Goal: Information Seeking & Learning: Learn about a topic

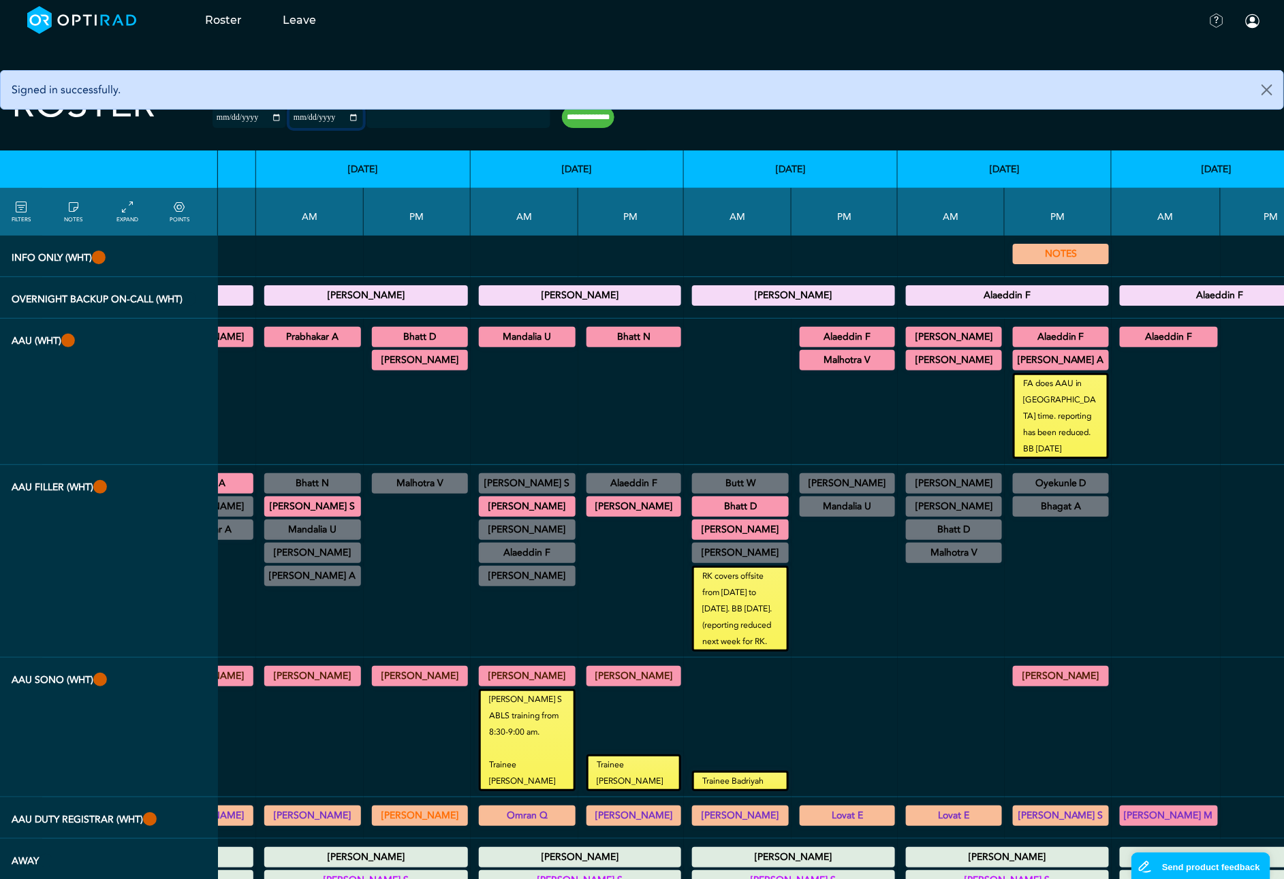
click at [328, 116] on input "**********" at bounding box center [326, 118] width 74 height 20
type input "**********"
click at [576, 119] on input "**********" at bounding box center [588, 117] width 52 height 22
type input "**********"
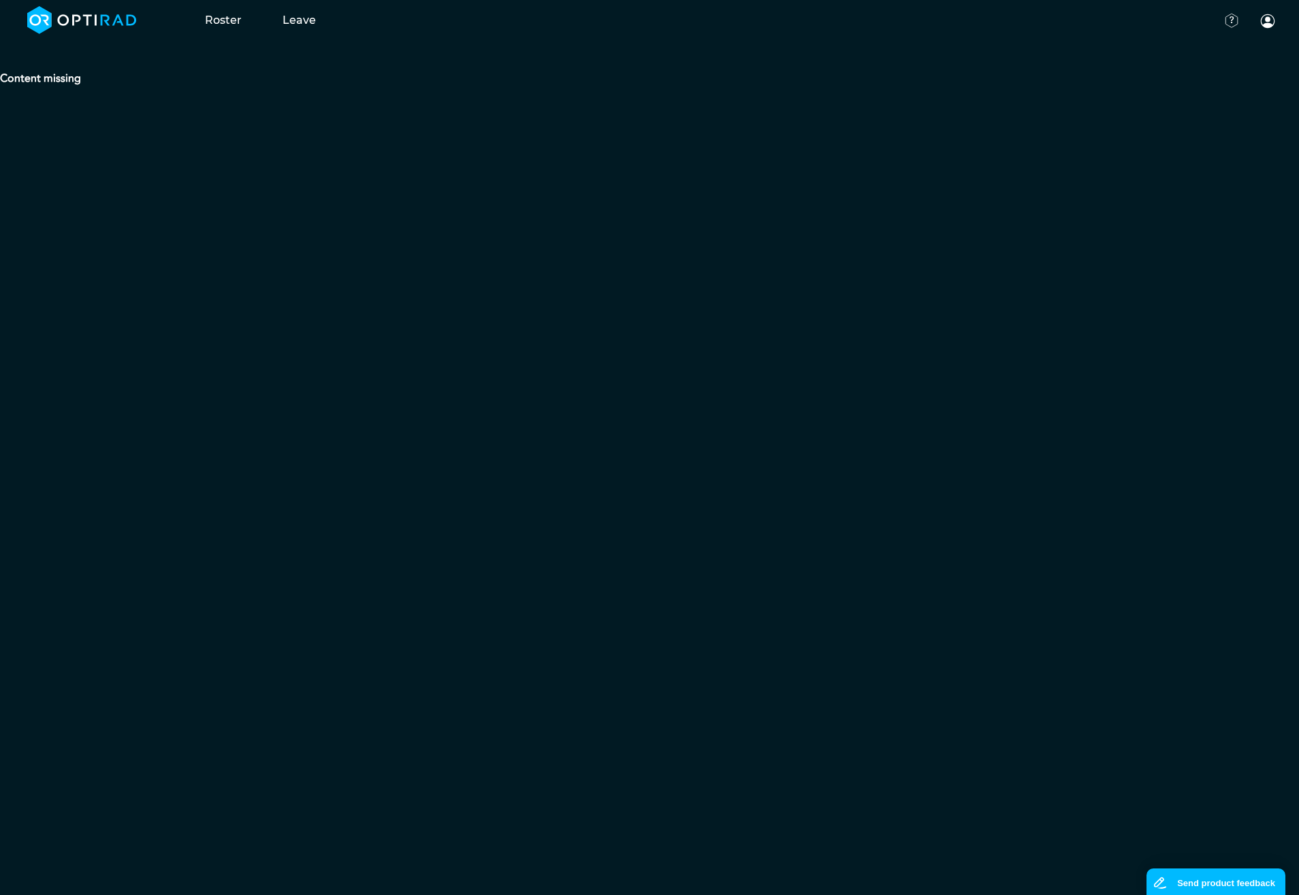
click at [69, 82] on strong "Content missing" at bounding box center [40, 78] width 81 height 15
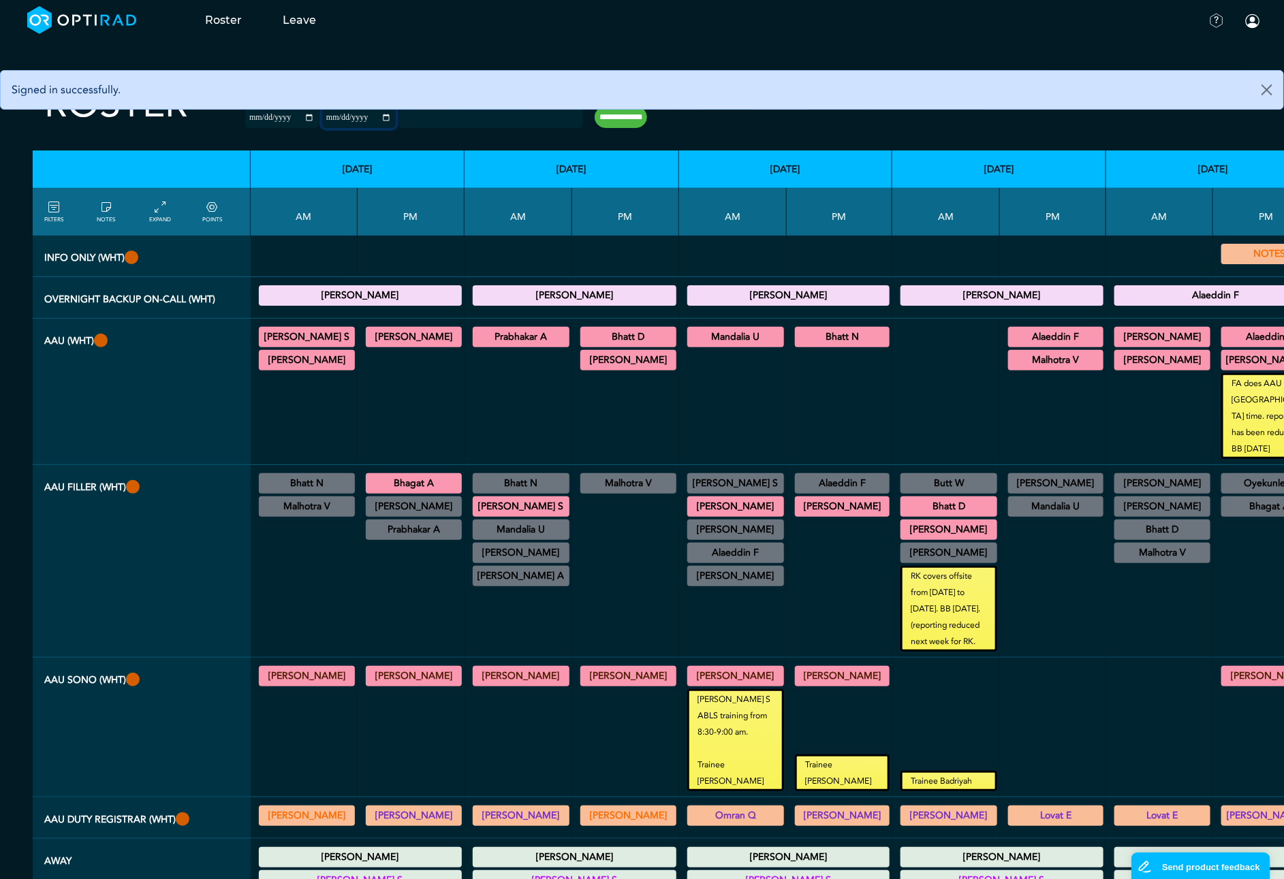
click at [362, 121] on input "**********" at bounding box center [359, 118] width 74 height 20
type input "**********"
click at [594, 121] on input "**********" at bounding box center [620, 117] width 52 height 22
type input "**********"
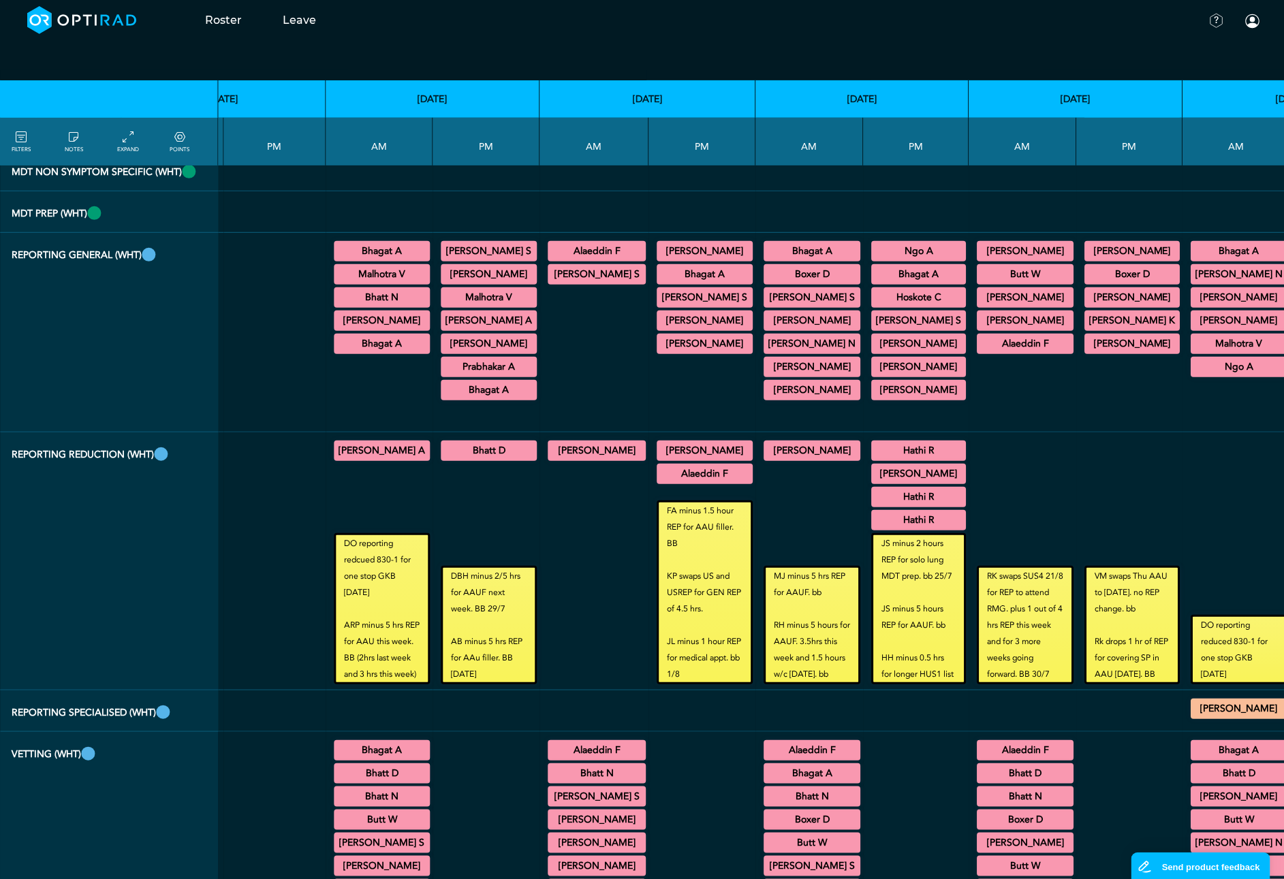
scroll to position [2758, 1420]
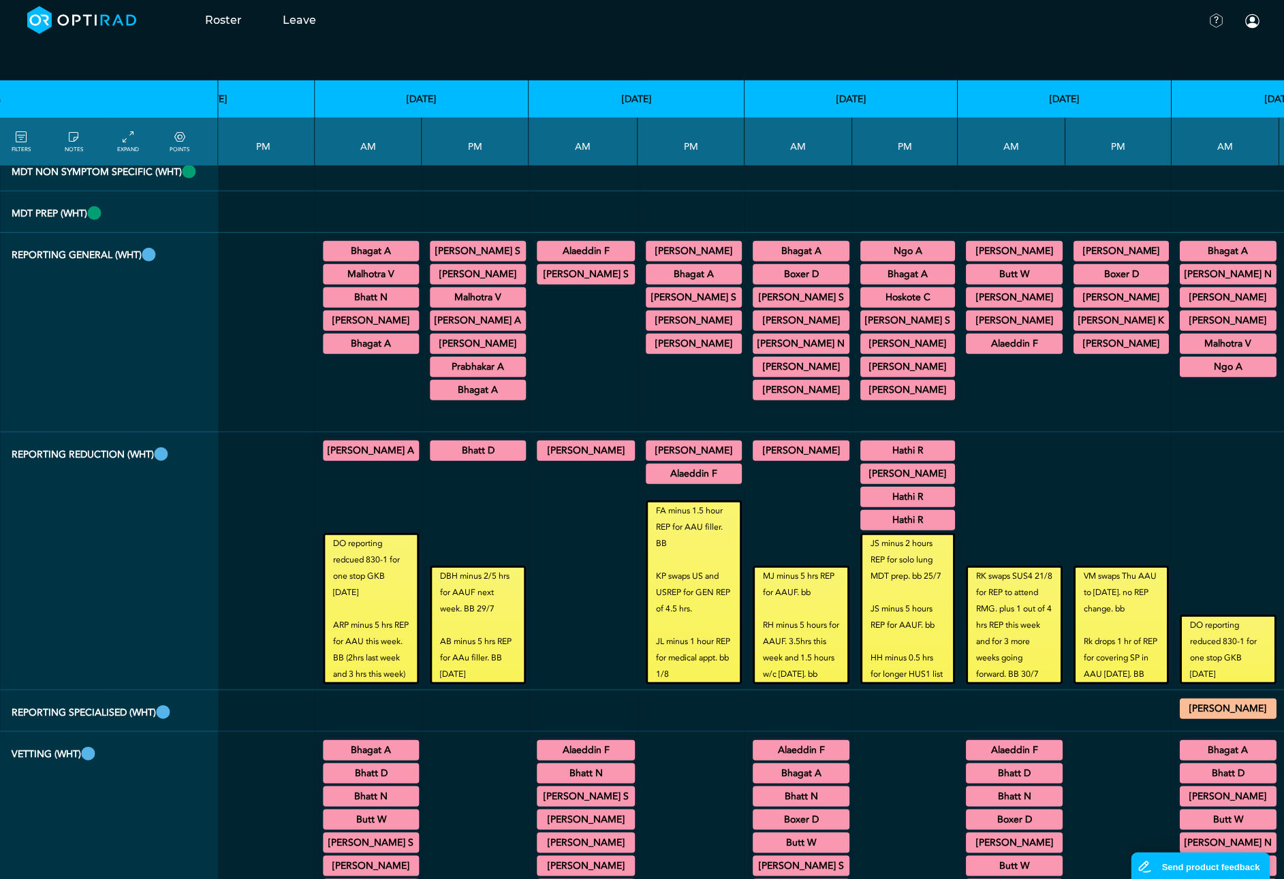
click at [1179, 354] on div "Malhotra V General CT/General MRI/General XR 09:30 - 11:30 No set location" at bounding box center [1227, 344] width 97 height 20
click at [1181, 352] on summary "Malhotra V" at bounding box center [1227, 344] width 93 height 16
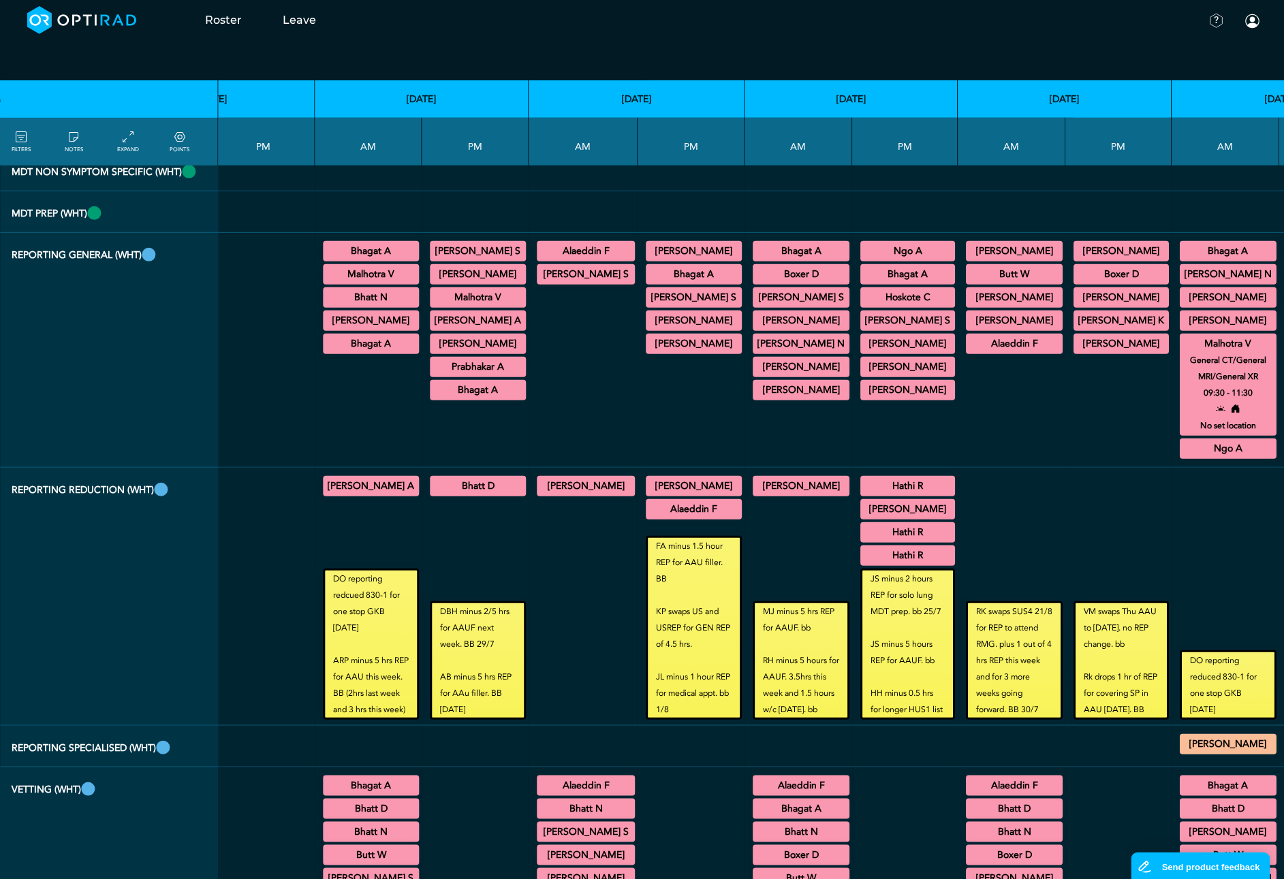
click at [330, 354] on div "Bhagat A General CT/General MRI/General XR 09:30 - 12:30 No set location" at bounding box center [371, 344] width 96 height 20
click at [325, 352] on summary "Bhagat A" at bounding box center [371, 344] width 92 height 16
click at [432, 398] on summary "Bhagat A" at bounding box center [478, 390] width 92 height 16
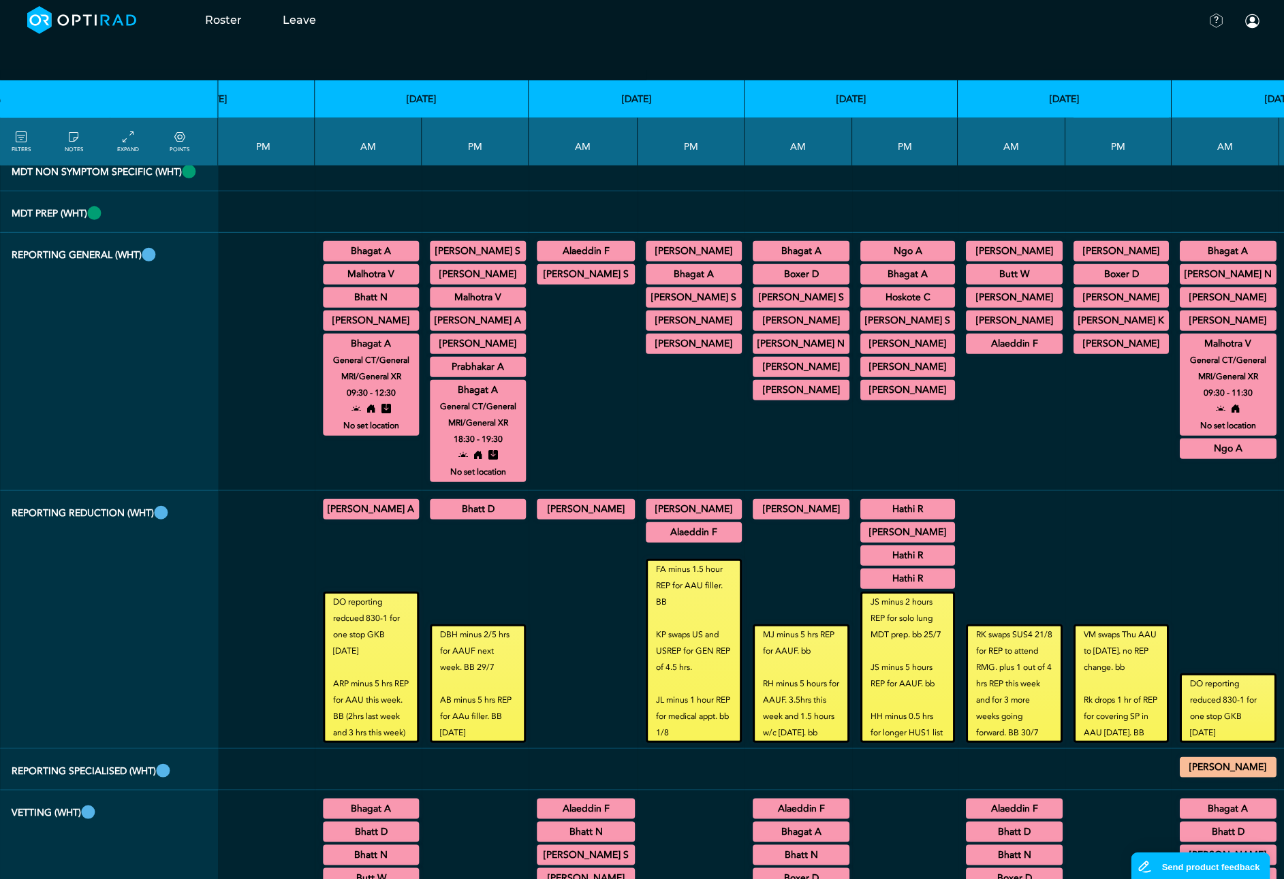
click at [330, 308] on div "Bhatt N General CT/General MRI/General XR 08:30 - 12:00 No set location" at bounding box center [371, 297] width 96 height 20
click at [330, 306] on summary "Bhatt N" at bounding box center [371, 297] width 92 height 16
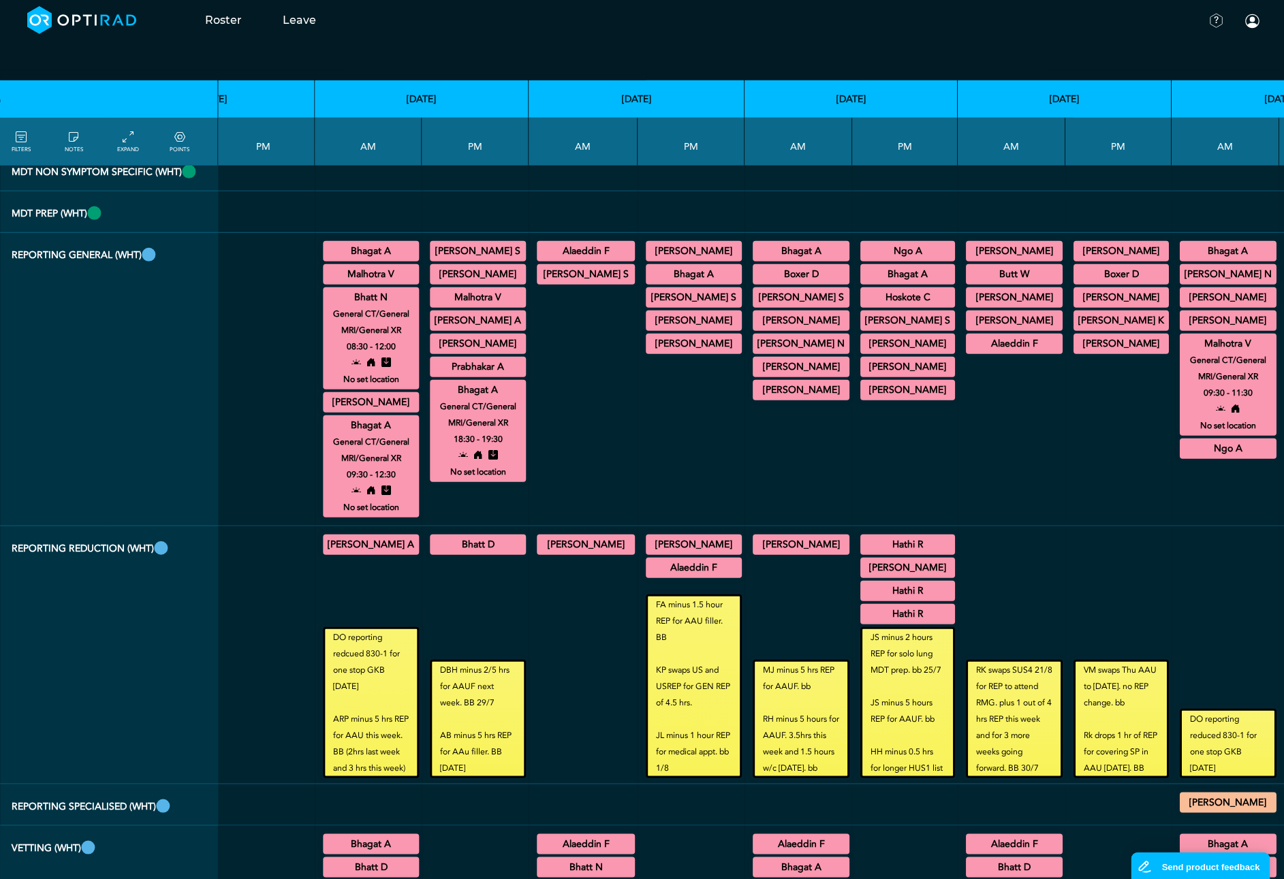
click at [325, 411] on summary "[PERSON_NAME]" at bounding box center [371, 402] width 92 height 16
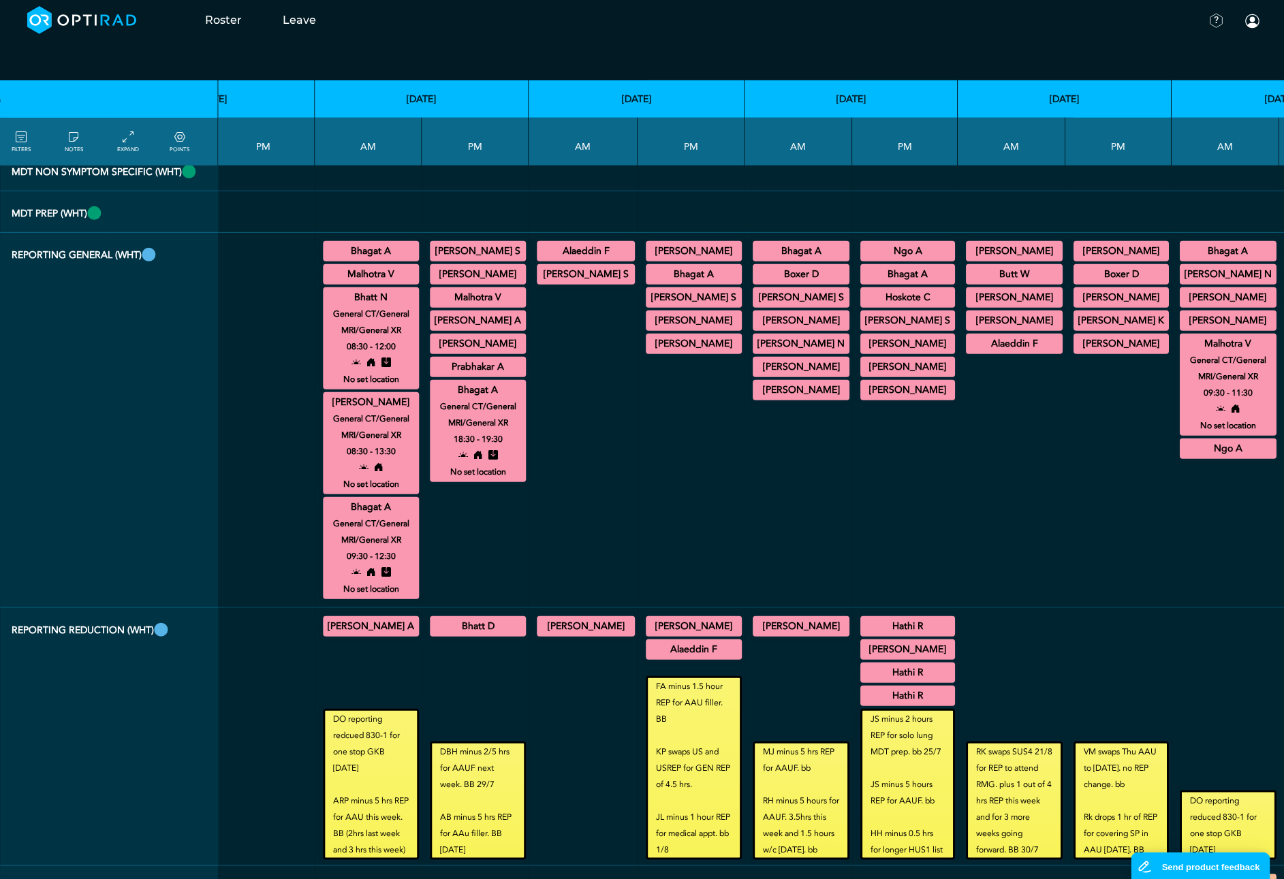
click at [1075, 352] on summary "[PERSON_NAME]" at bounding box center [1120, 344] width 91 height 16
click at [862, 398] on summary "[PERSON_NAME]" at bounding box center [907, 390] width 91 height 16
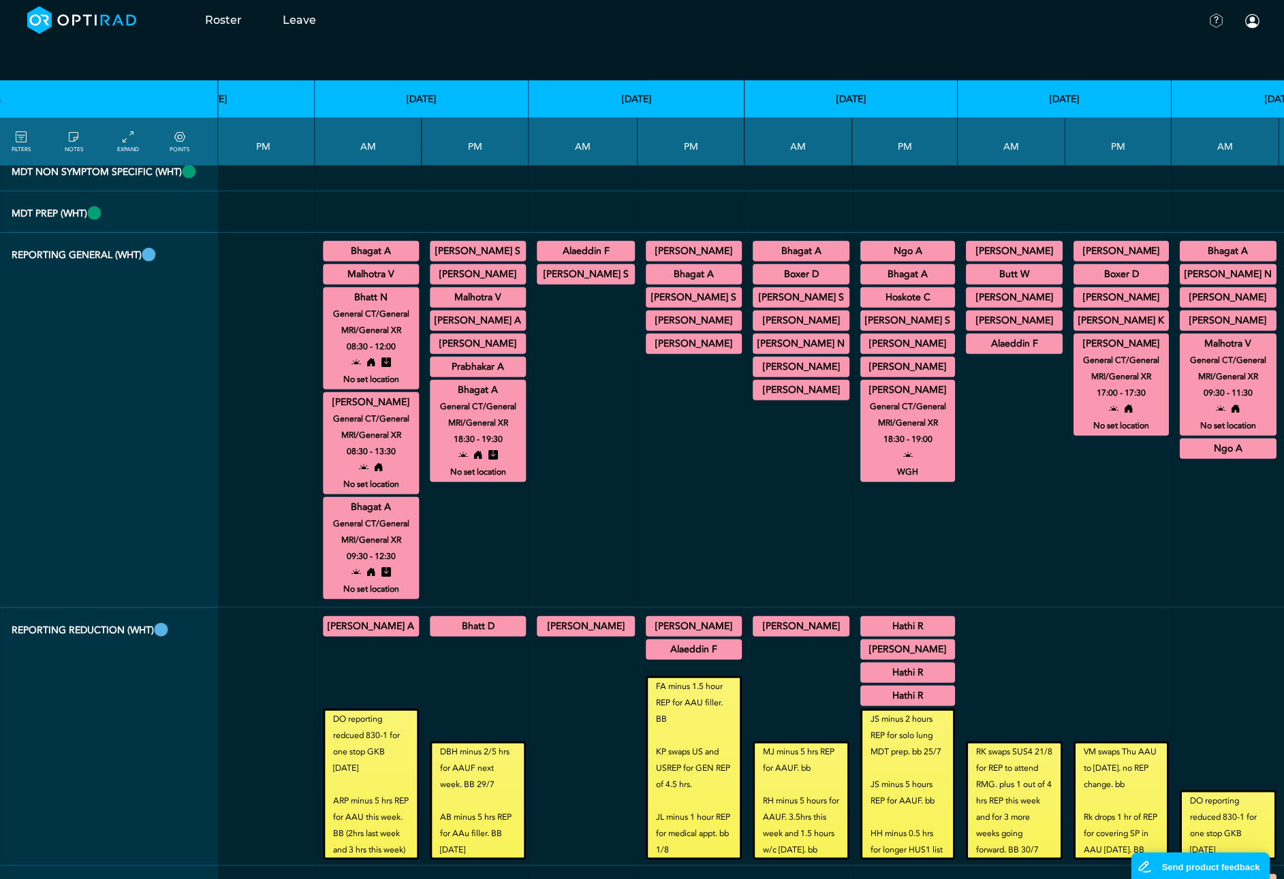
click at [754, 329] on summary "[PERSON_NAME]" at bounding box center [800, 321] width 93 height 16
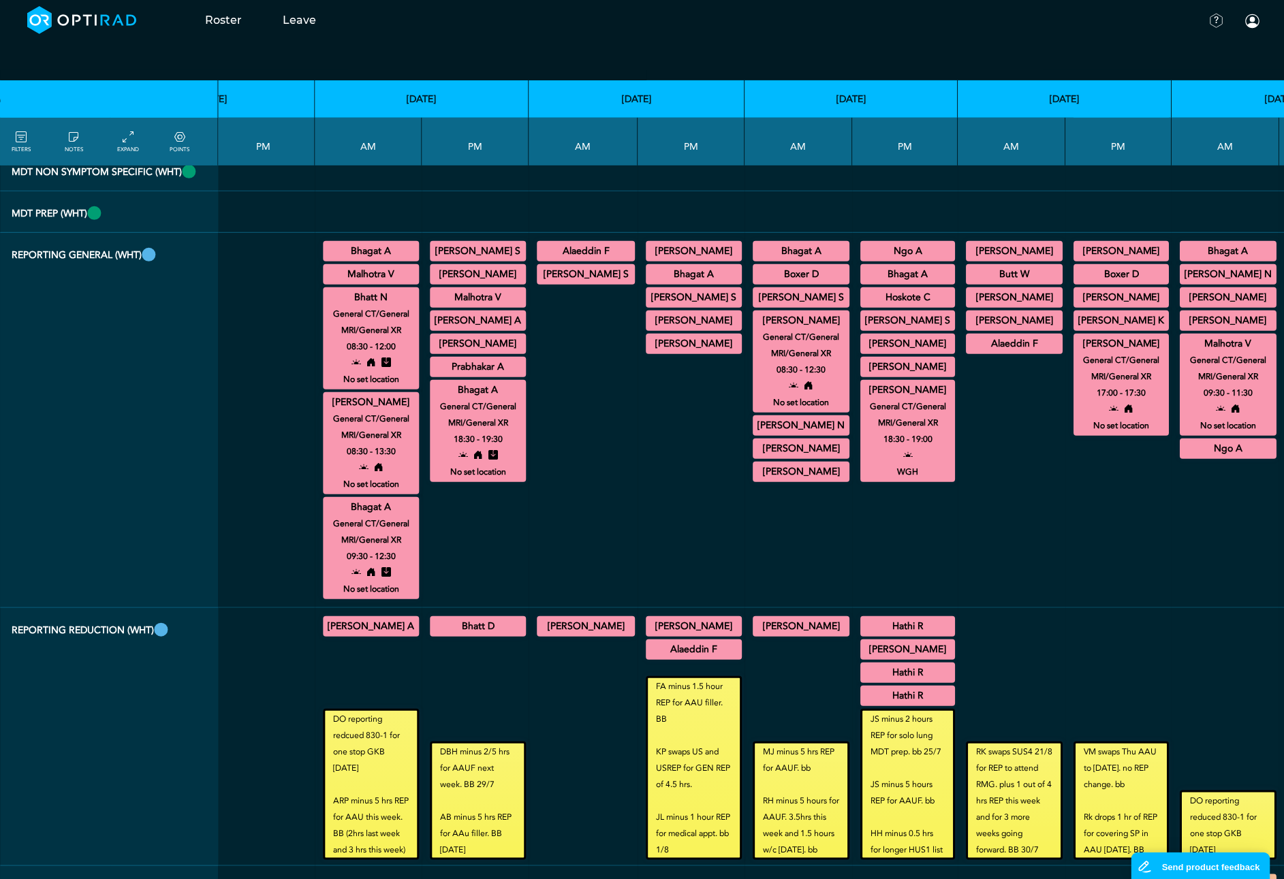
click at [438, 261] on div "Chhatani S General CT/General MRI/General XR 13:30 - 14:30" at bounding box center [478, 251] width 96 height 20
click at [444, 259] on summary "[PERSON_NAME] S" at bounding box center [478, 251] width 92 height 16
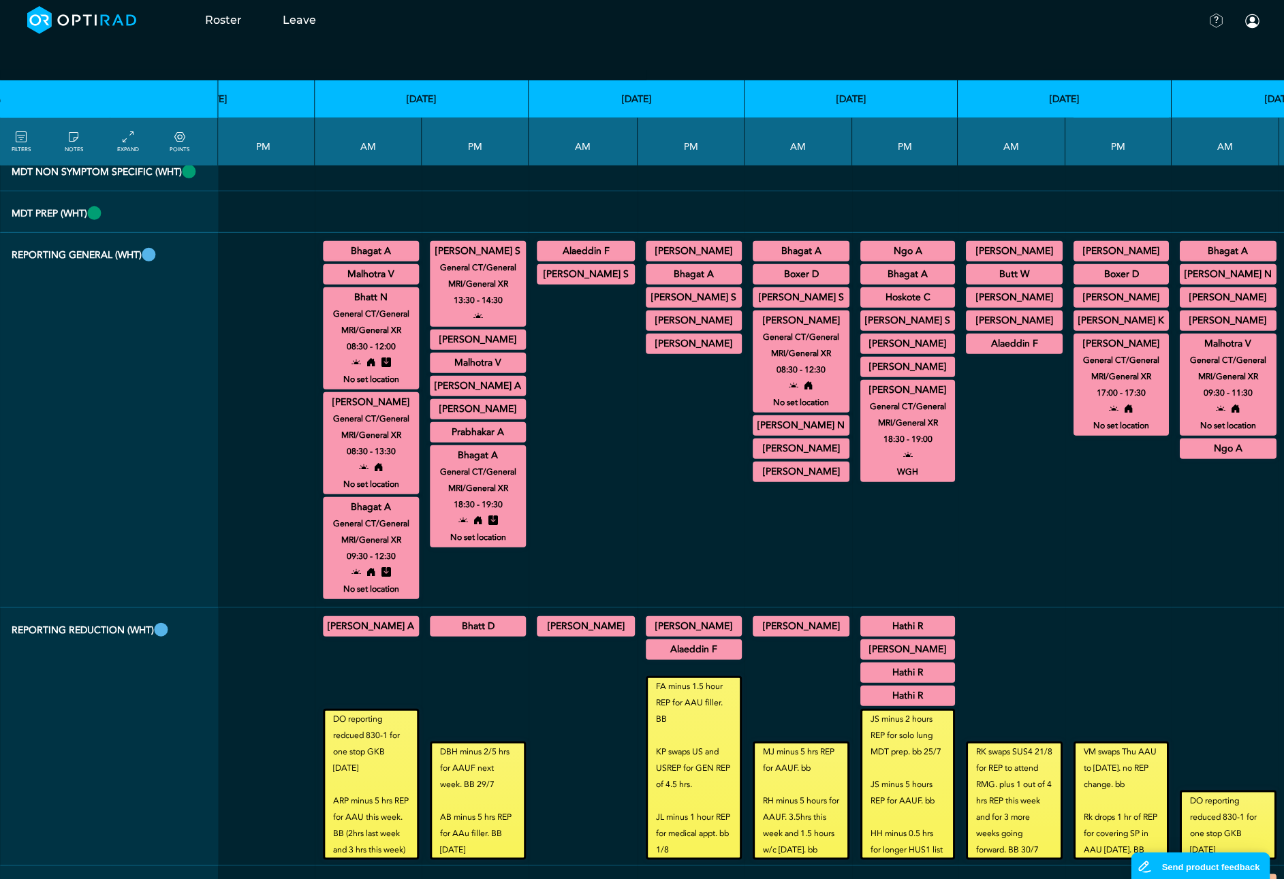
click at [546, 283] on summary "[PERSON_NAME] S" at bounding box center [586, 274] width 94 height 16
click at [648, 306] on summary "[PERSON_NAME] S" at bounding box center [694, 297] width 92 height 16
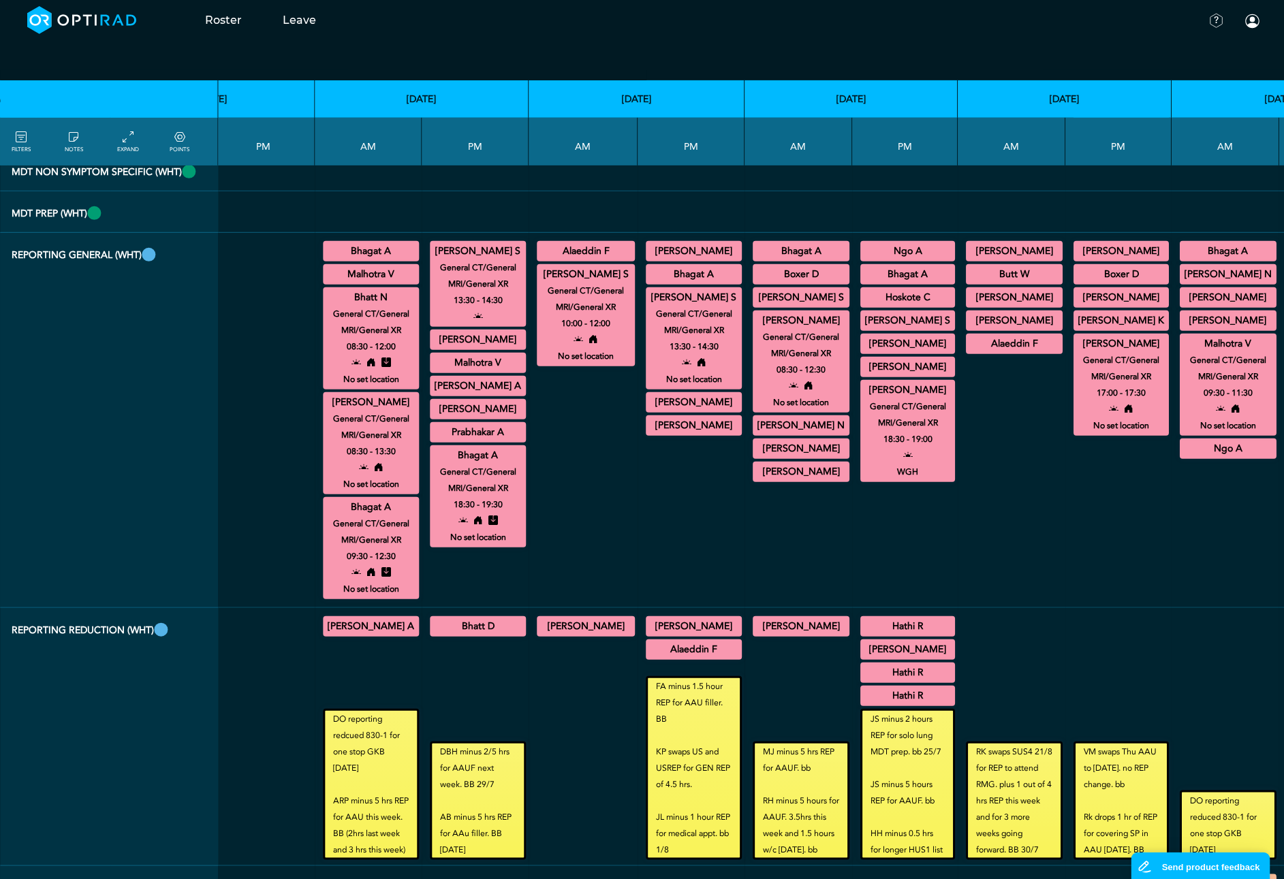
click at [754, 306] on summary "[PERSON_NAME] S" at bounding box center [800, 297] width 93 height 16
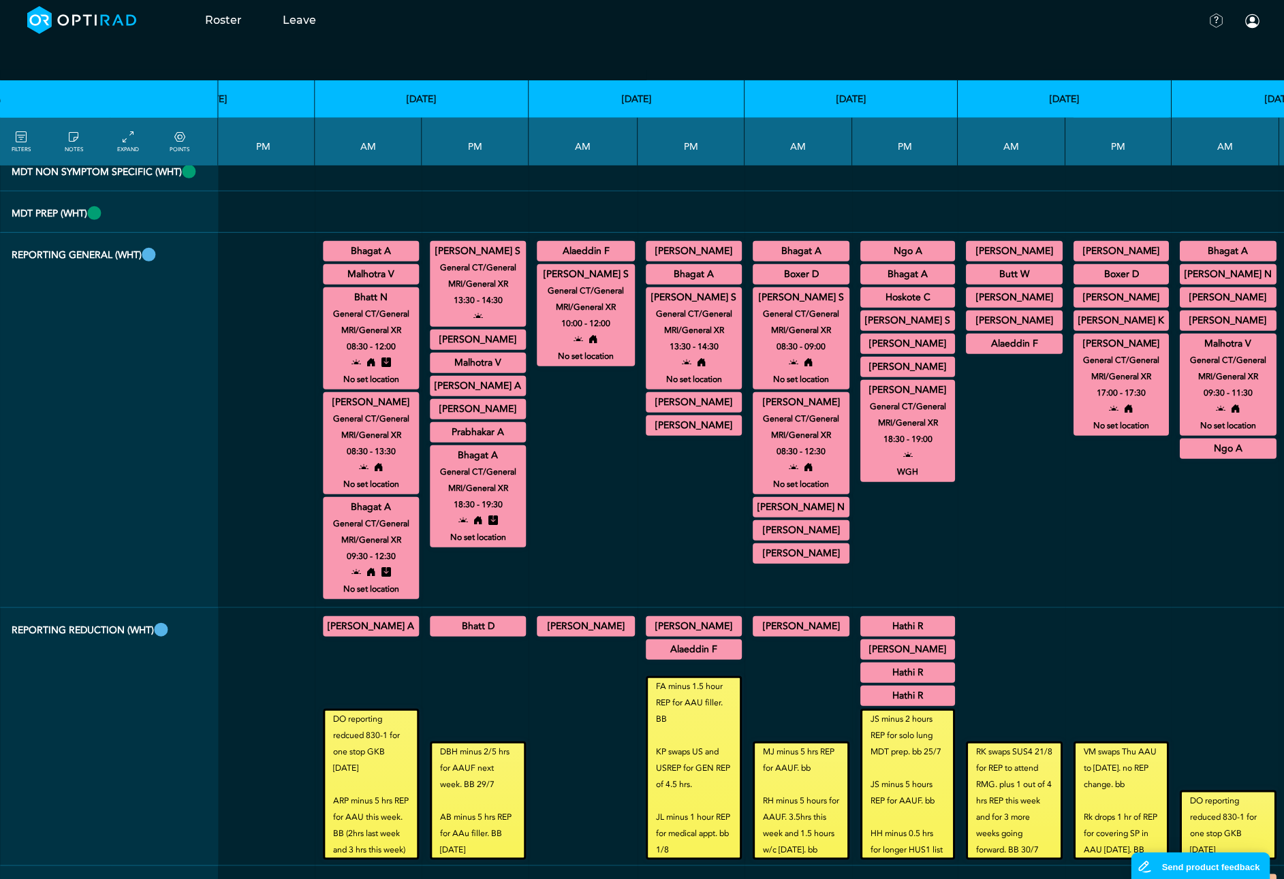
click at [862, 329] on summary "[PERSON_NAME] S" at bounding box center [907, 321] width 91 height 16
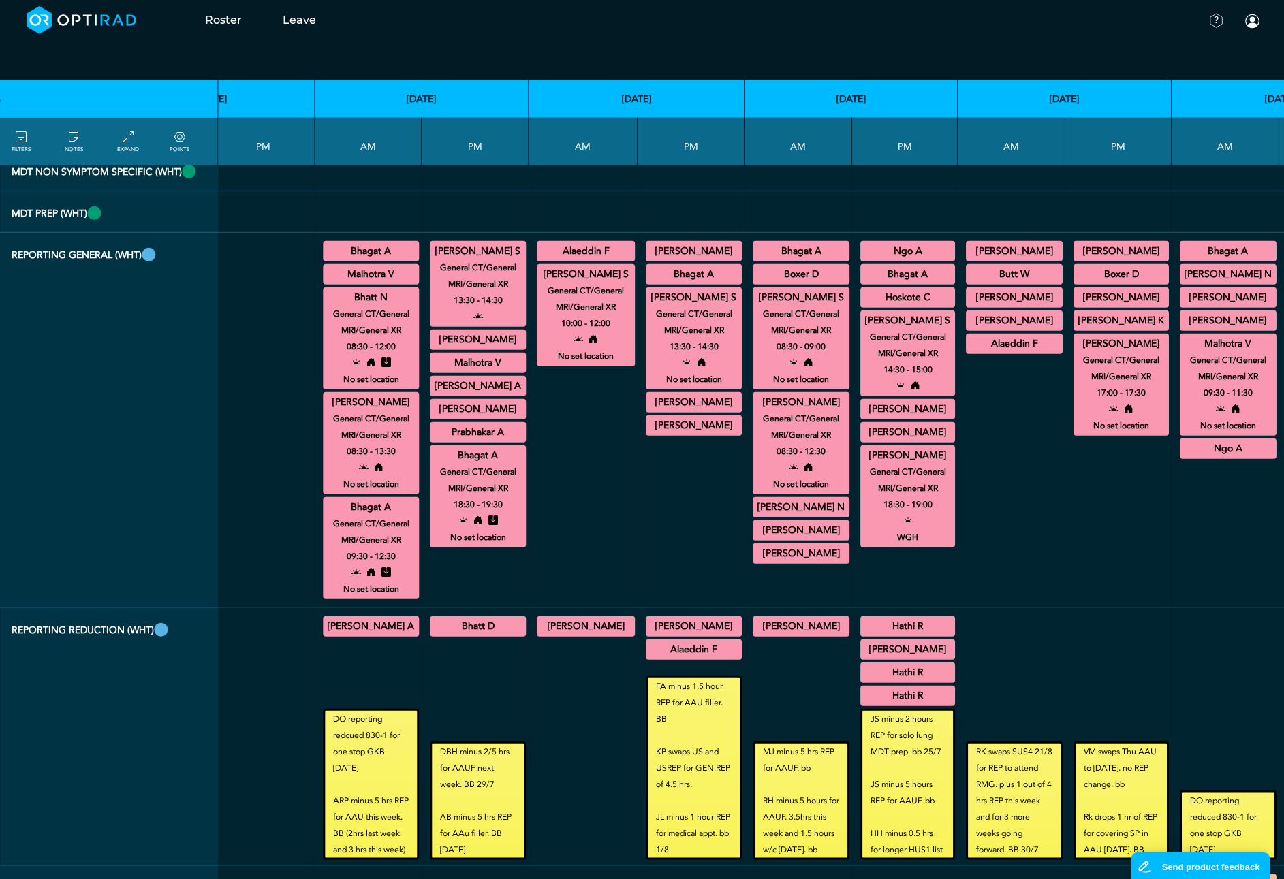
click at [435, 394] on summary "[PERSON_NAME] A" at bounding box center [478, 386] width 92 height 16
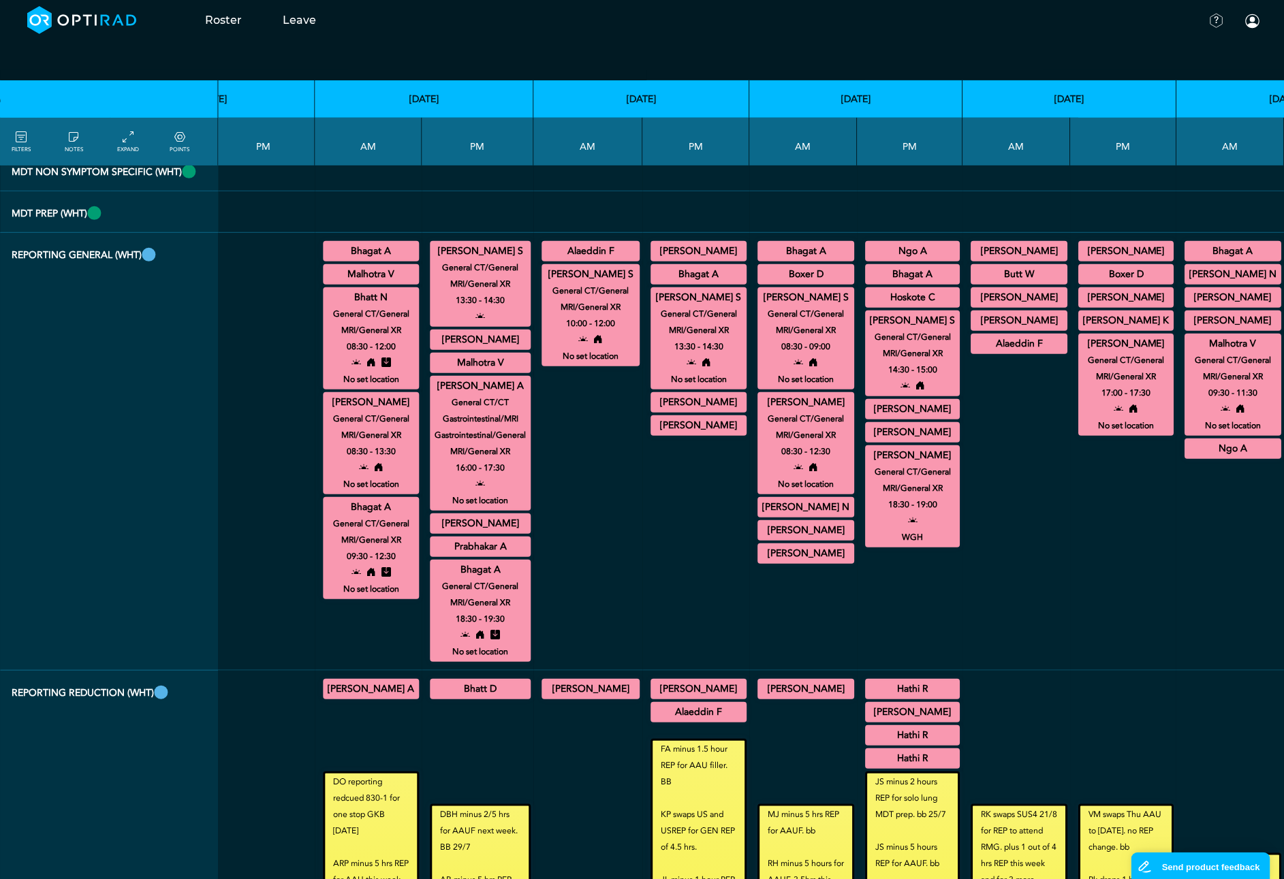
click at [652, 434] on summary "[PERSON_NAME]" at bounding box center [698, 425] width 92 height 16
click at [449, 557] on div "Prabhakar A MRI Urology 17:30 - 18:30 WGH" at bounding box center [480, 547] width 101 height 20
click at [447, 555] on summary "Prabhakar A" at bounding box center [480, 547] width 97 height 16
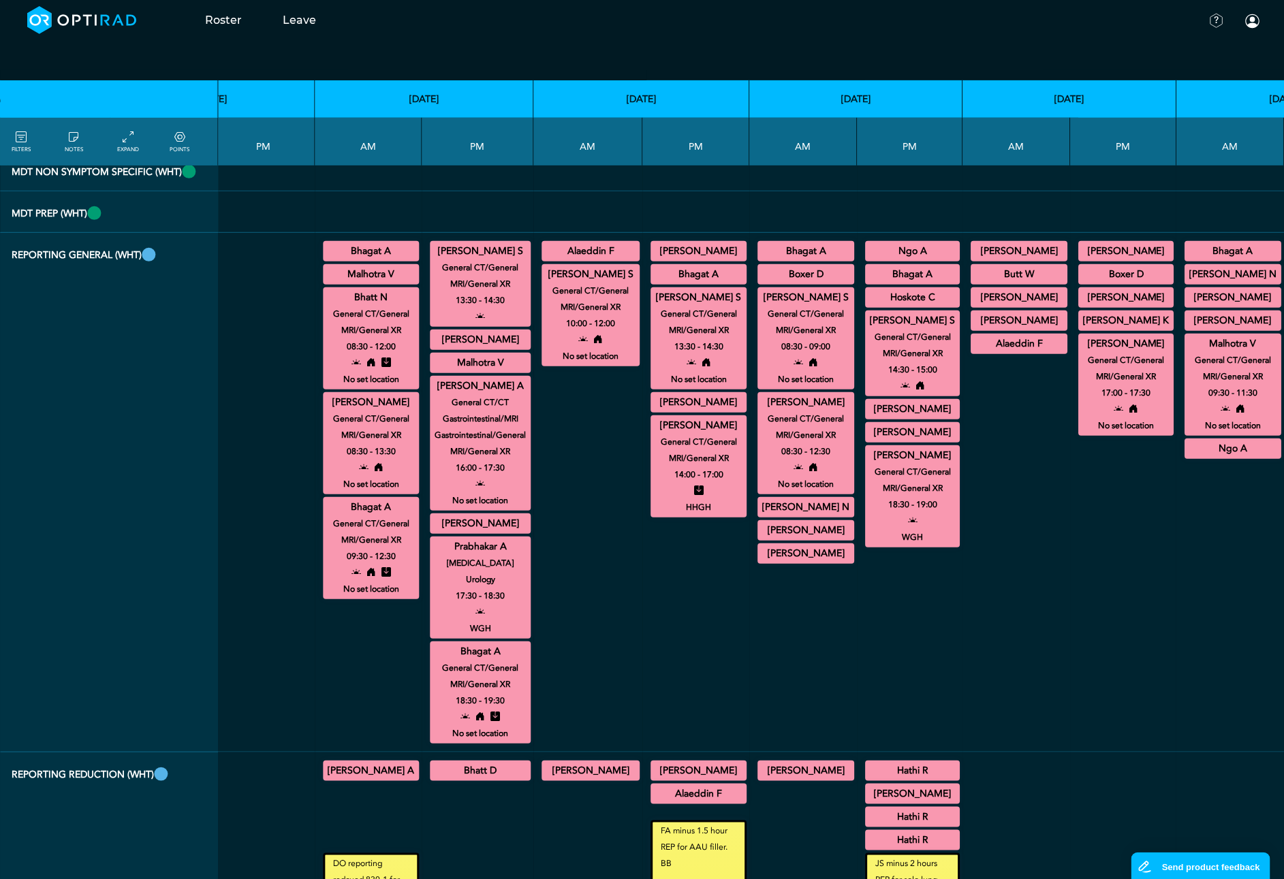
click at [543, 259] on summary "Alaeddin F" at bounding box center [590, 251] width 94 height 16
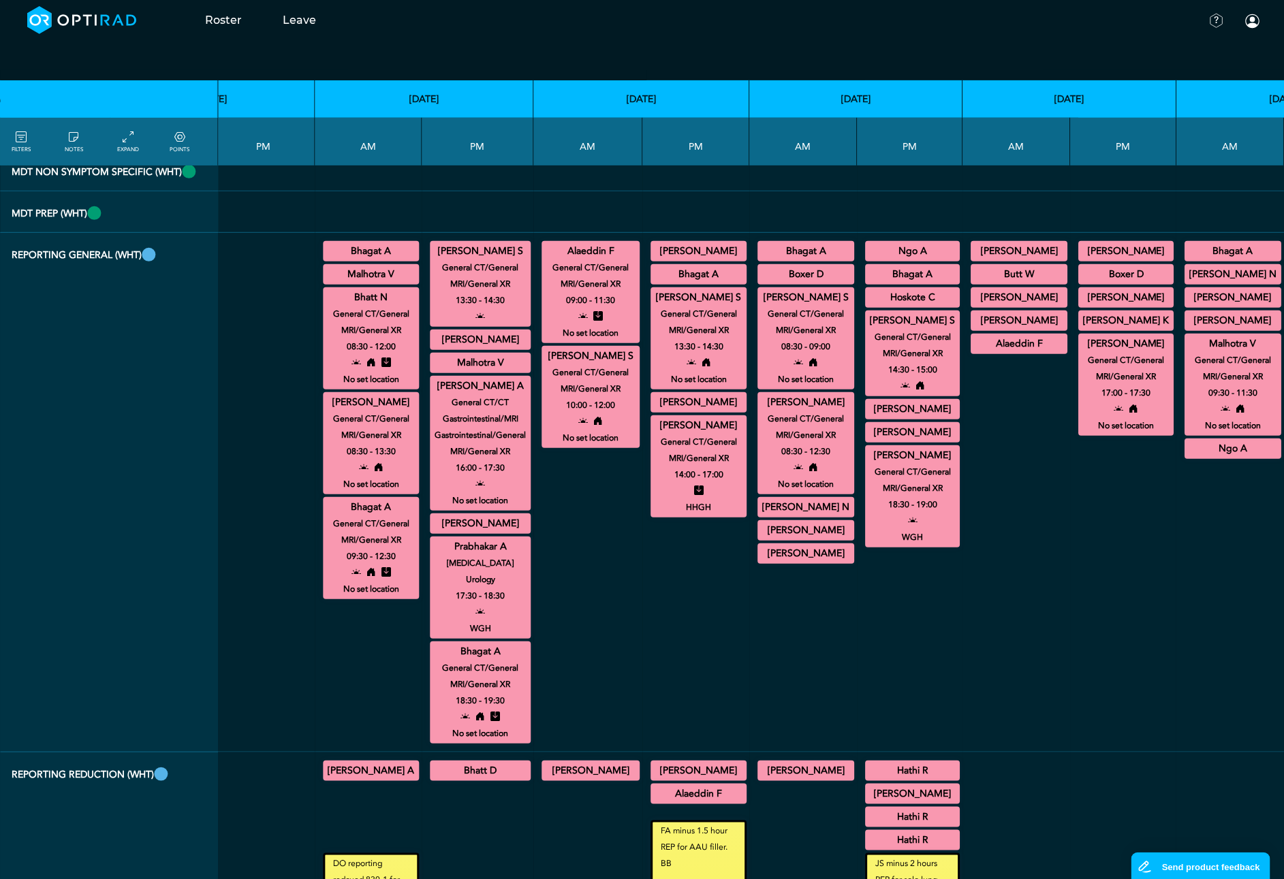
click at [652, 259] on summary "[PERSON_NAME]" at bounding box center [698, 251] width 92 height 16
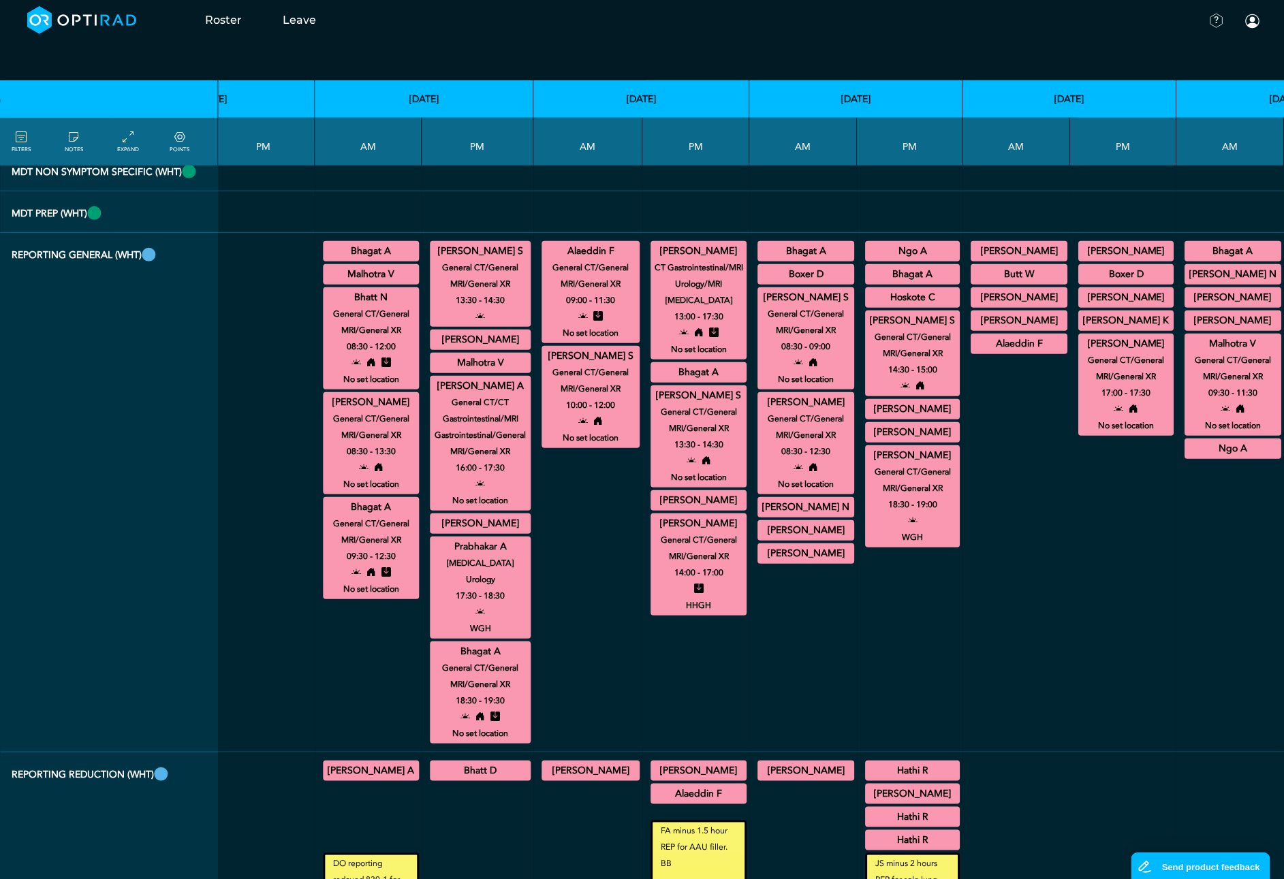
click at [867, 441] on summary "[PERSON_NAME]" at bounding box center [912, 432] width 91 height 16
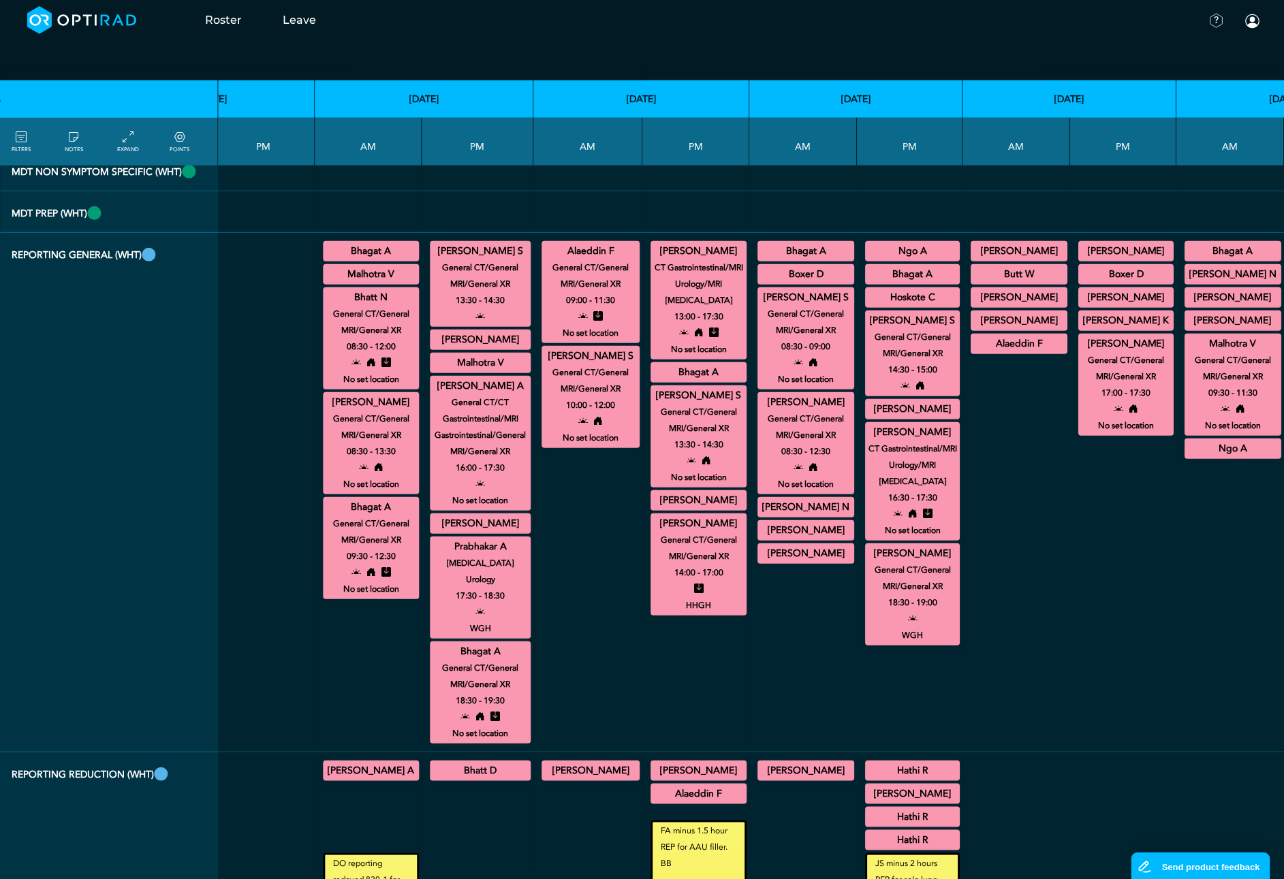
click at [652, 509] on summary "[PERSON_NAME]" at bounding box center [698, 500] width 92 height 16
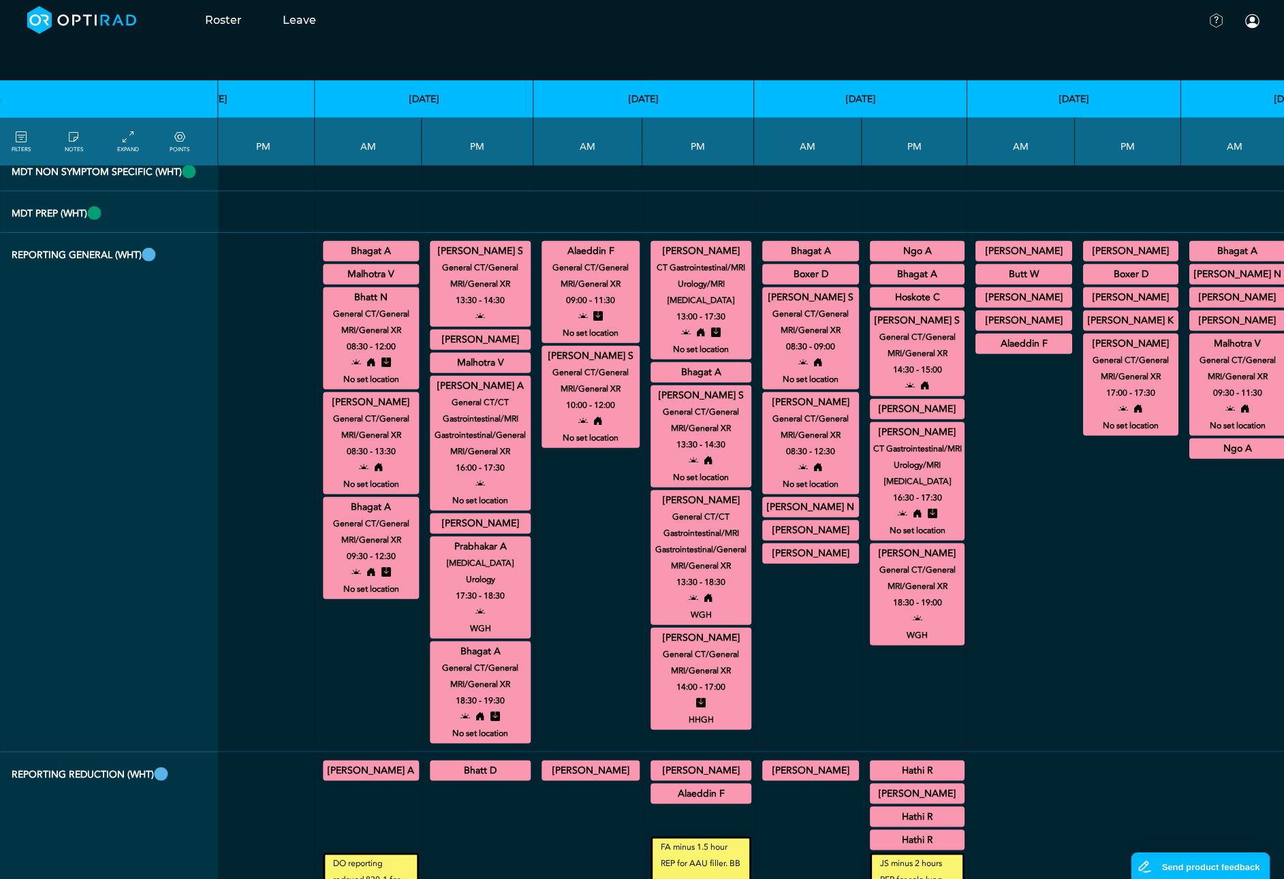
click at [872, 417] on summary "[PERSON_NAME]" at bounding box center [917, 409] width 91 height 16
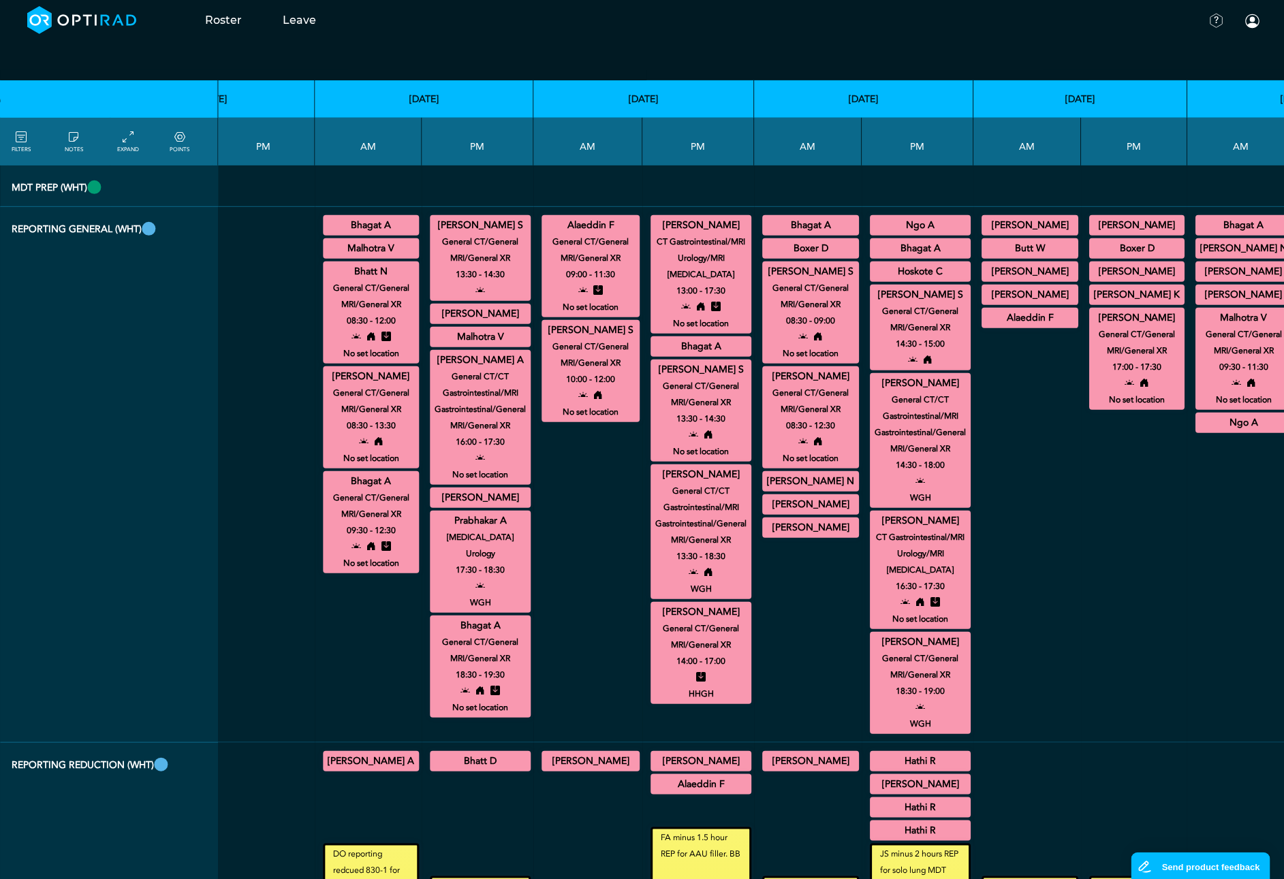
scroll to position [2962, 1420]
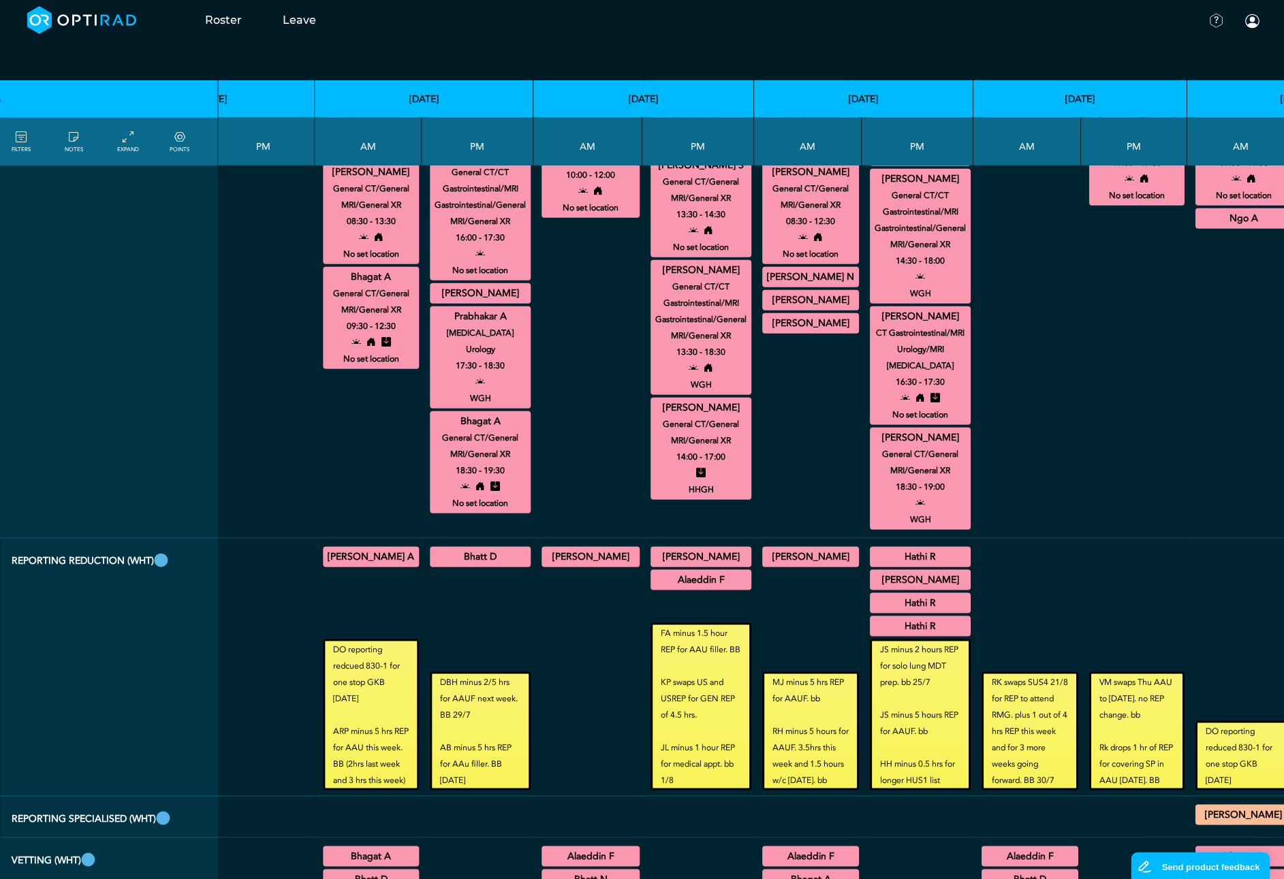
click at [644, 449] on small "General CT/General MRI/General XR" at bounding box center [700, 432] width 113 height 33
click at [652, 279] on summary "[PERSON_NAME]" at bounding box center [700, 270] width 97 height 16
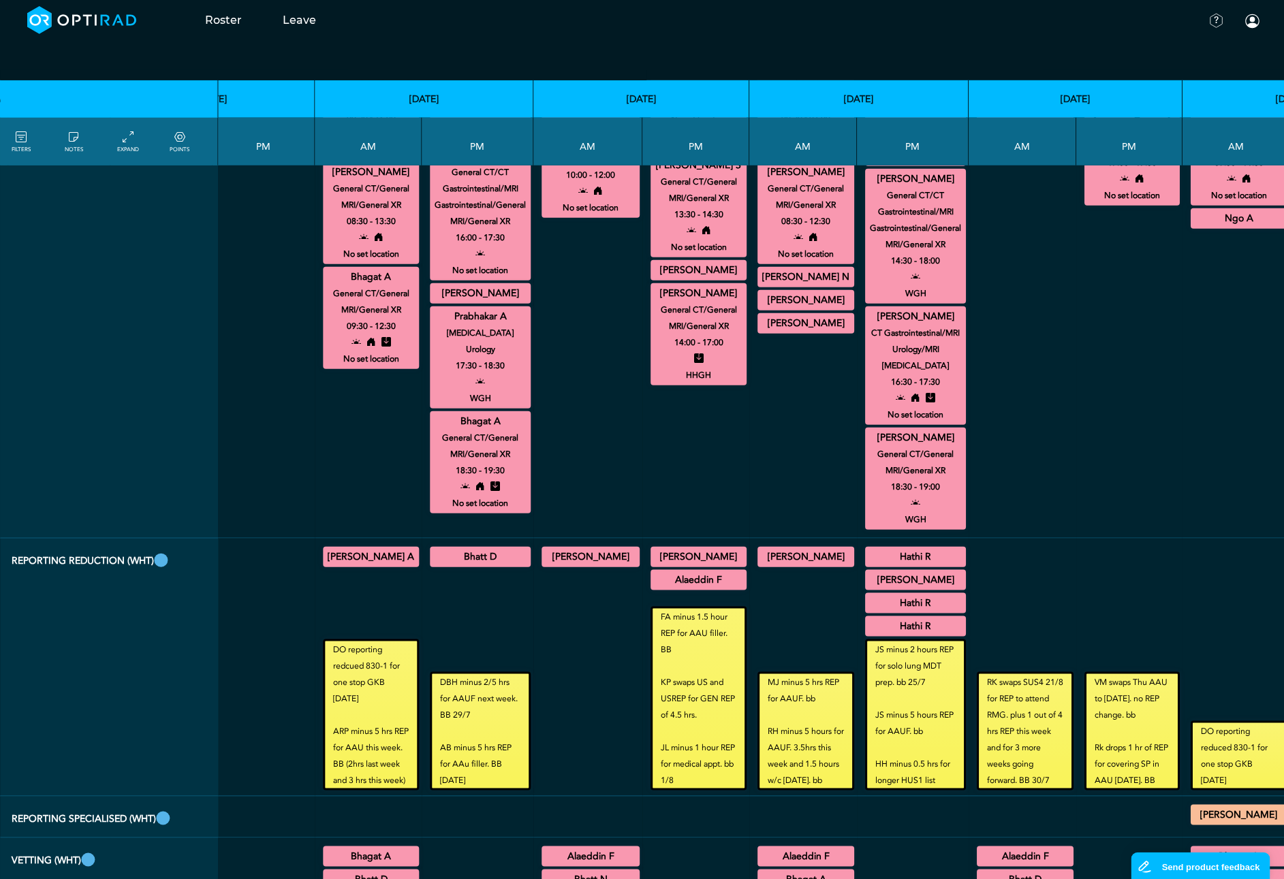
click at [652, 174] on summary "[PERSON_NAME] S" at bounding box center [698, 165] width 92 height 16
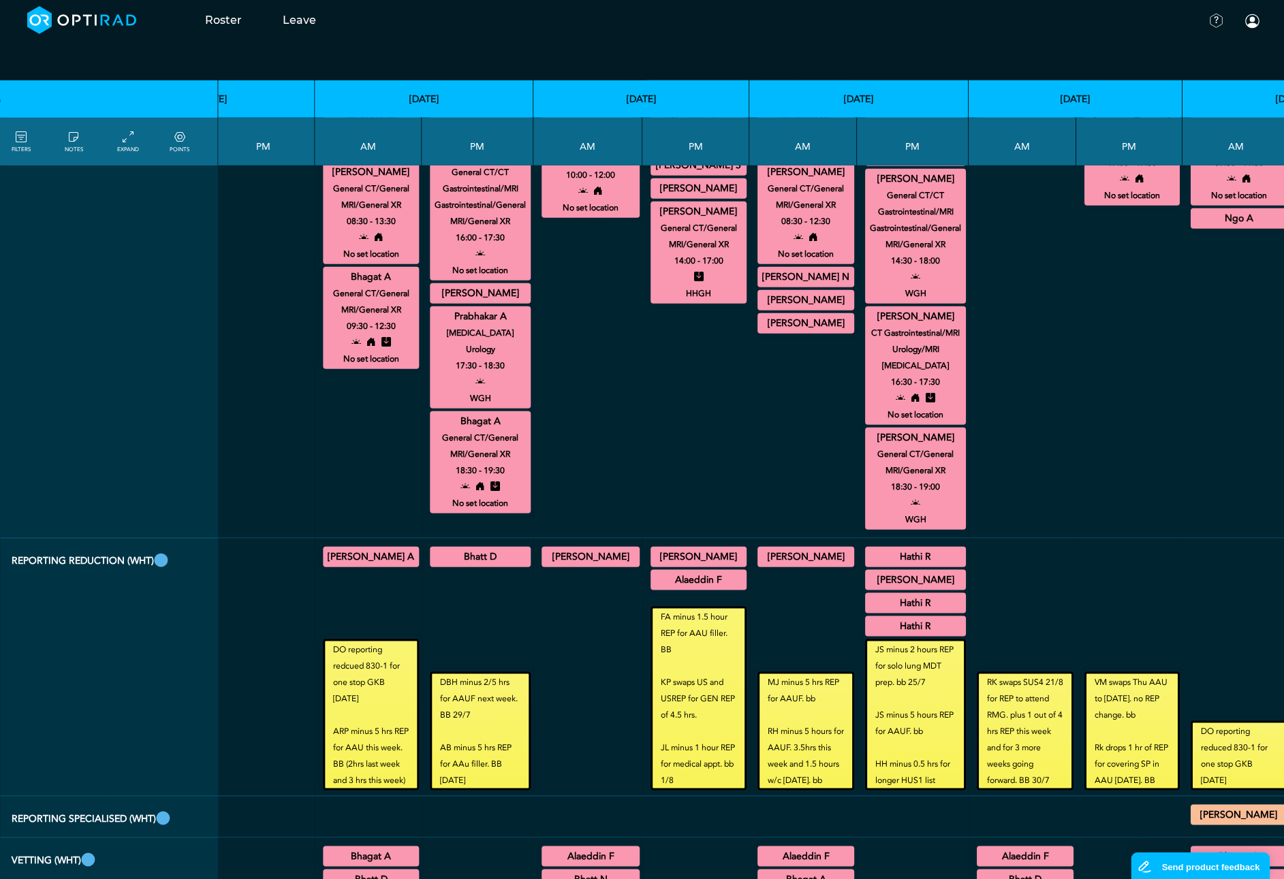
click at [644, 78] on small "CT Gastrointestinal/MRI Urology/MRI [MEDICAL_DATA]" at bounding box center [698, 53] width 108 height 49
click at [759, 76] on summary "[PERSON_NAME] S" at bounding box center [805, 67] width 93 height 16
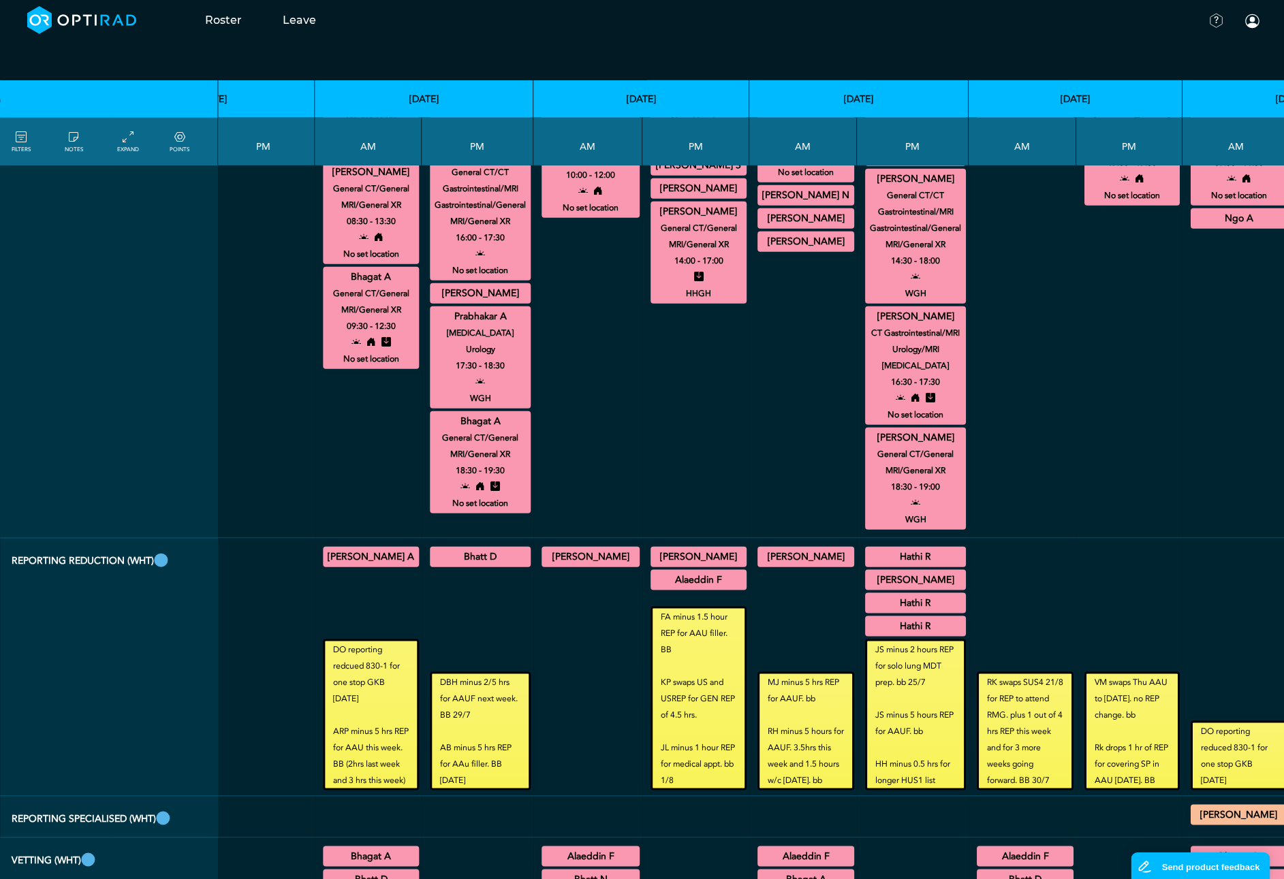
click at [652, 29] on summary "[PERSON_NAME]" at bounding box center [698, 21] width 92 height 16
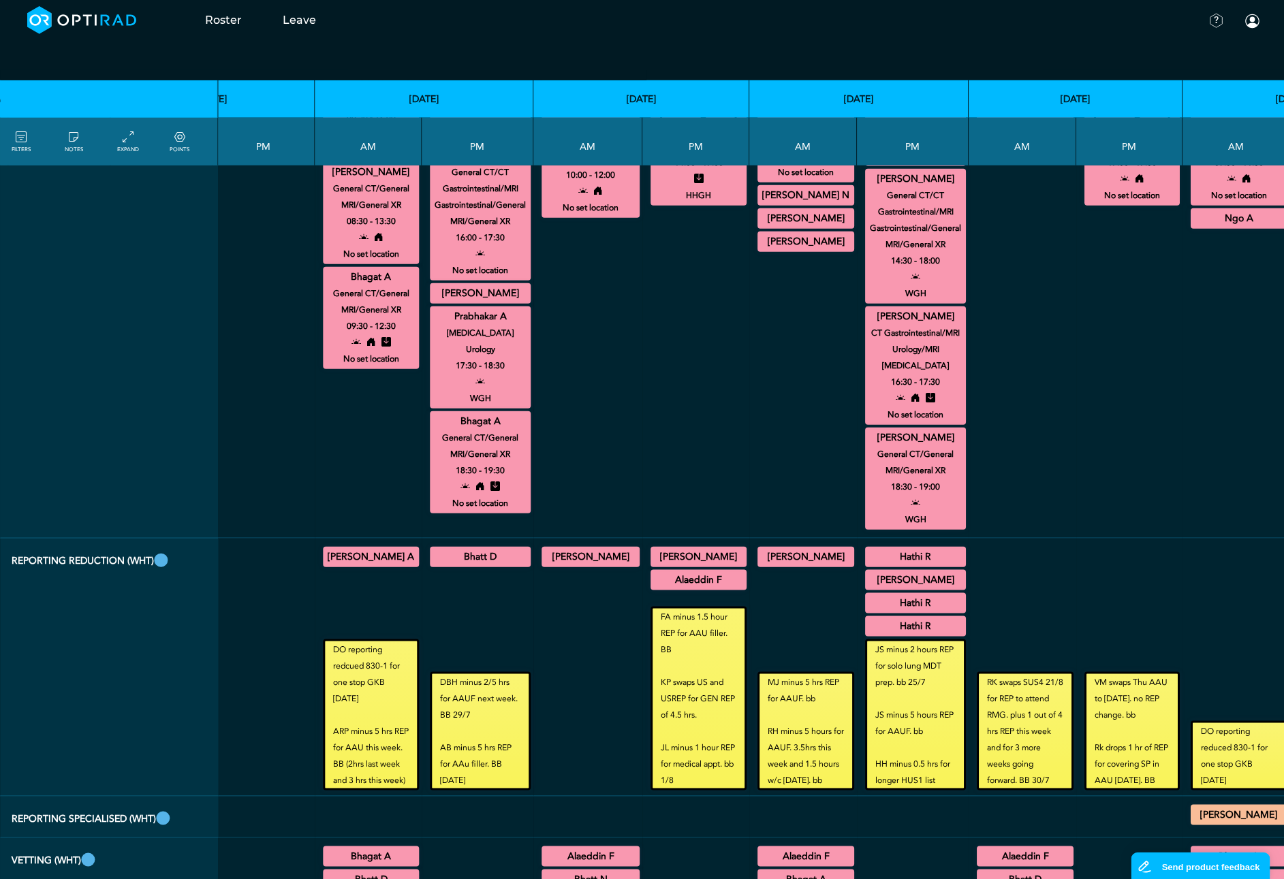
click at [759, 99] on summary "[PERSON_NAME]" at bounding box center [805, 90] width 93 height 16
click at [759, 52] on summary "Boxer D" at bounding box center [805, 44] width 93 height 16
click at [759, 220] on summary "[PERSON_NAME] N" at bounding box center [805, 212] width 93 height 16
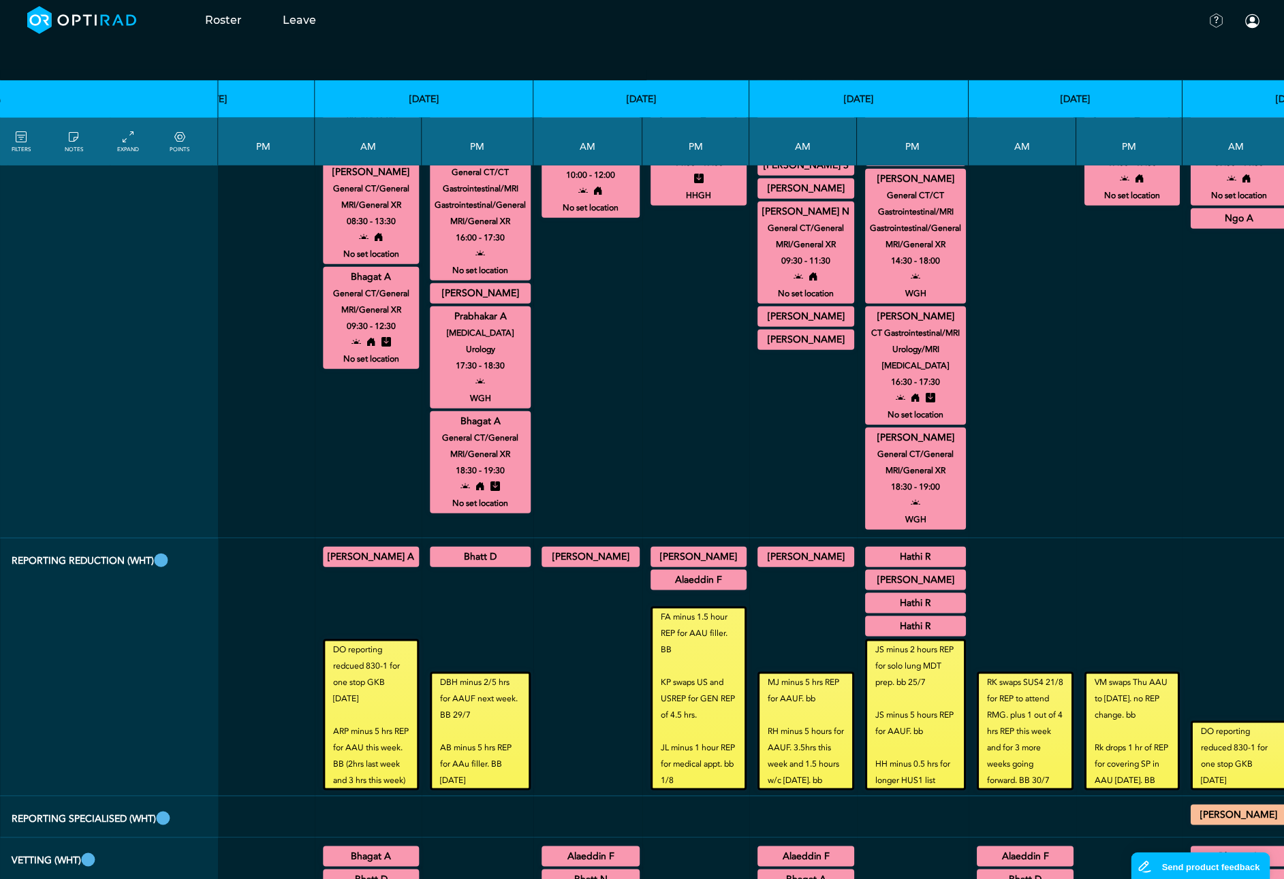
click at [1192, 52] on summary "[PERSON_NAME] N" at bounding box center [1238, 44] width 93 height 16
click at [979, 52] on summary "Butt W" at bounding box center [1025, 44] width 93 height 16
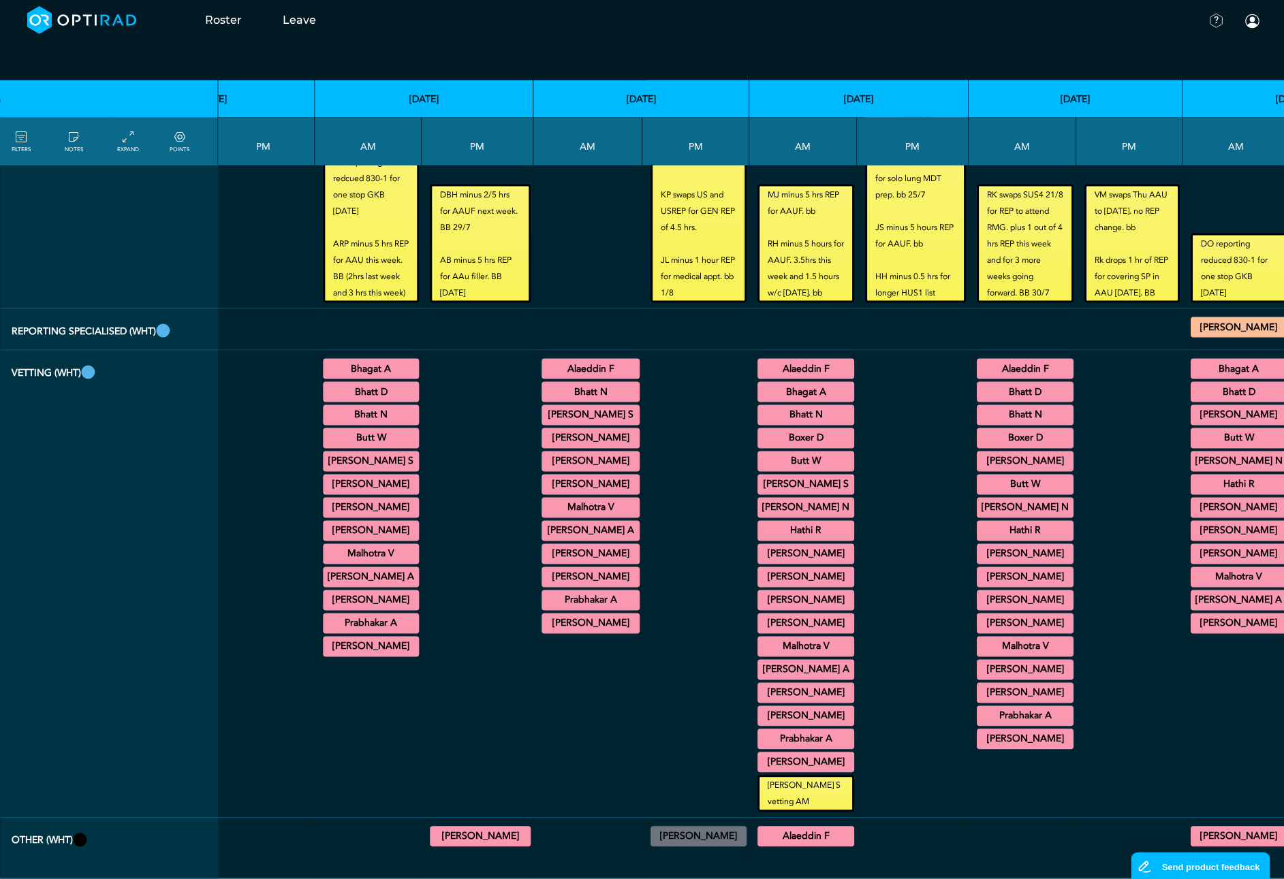
scroll to position [3700, 1420]
